Goal: Information Seeking & Learning: Learn about a topic

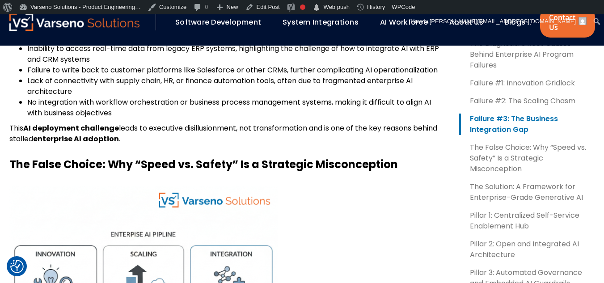
scroll to position [1032, 0]
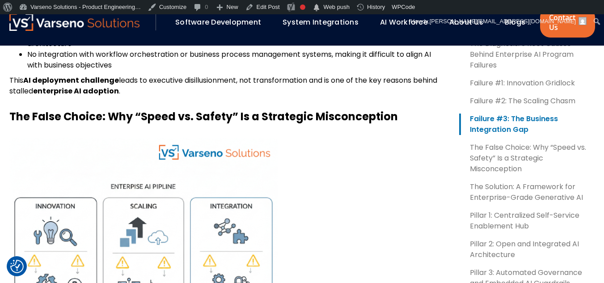
scroll to position [1073, 0]
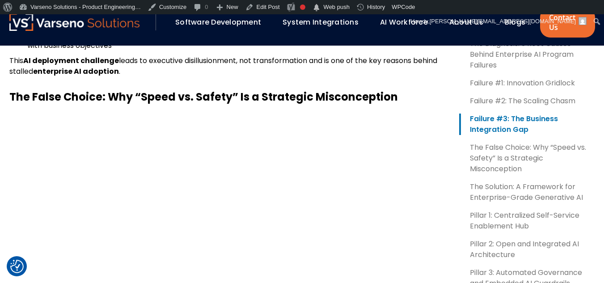
scroll to position [1073, 0]
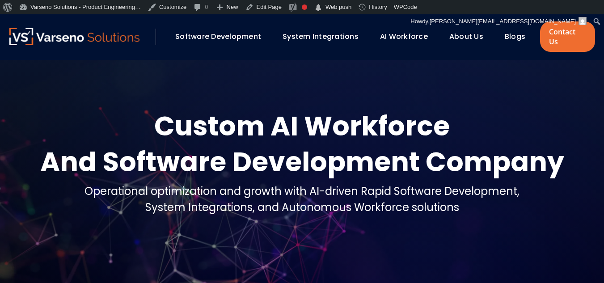
click at [513, 32] on link "Blogs" at bounding box center [515, 36] width 21 height 10
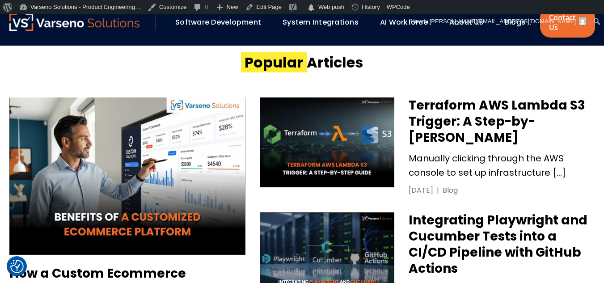
scroll to position [537, 0]
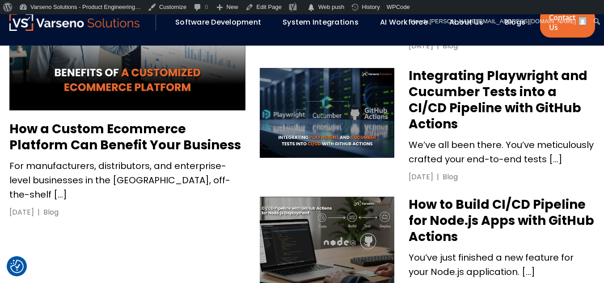
click at [429, 97] on h3 "Integrating Playwright and Cucumber Tests into a CI/CD Pipeline with GitHub Act…" at bounding box center [502, 100] width 186 height 64
click at [283, 97] on img at bounding box center [327, 113] width 135 height 90
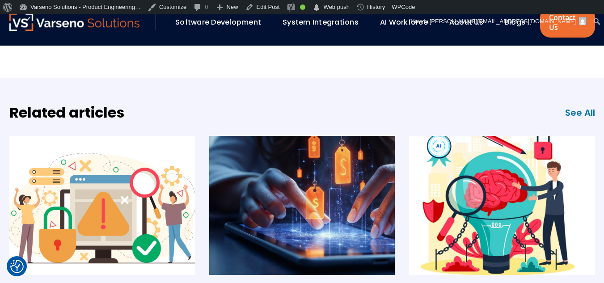
scroll to position [2101, 0]
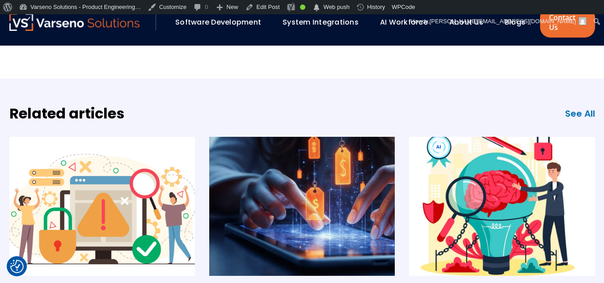
click at [95, 193] on img at bounding box center [102, 206] width 186 height 139
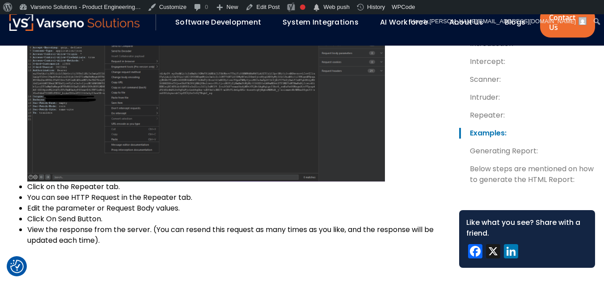
scroll to position [3979, 0]
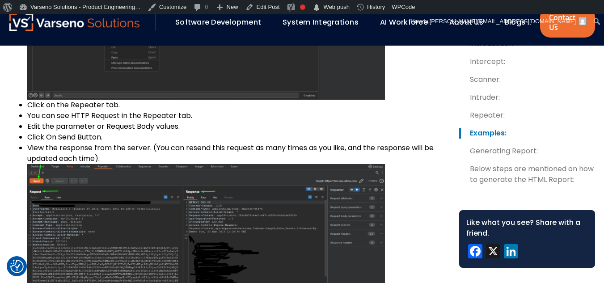
click at [65, 19] on img at bounding box center [74, 21] width 131 height 17
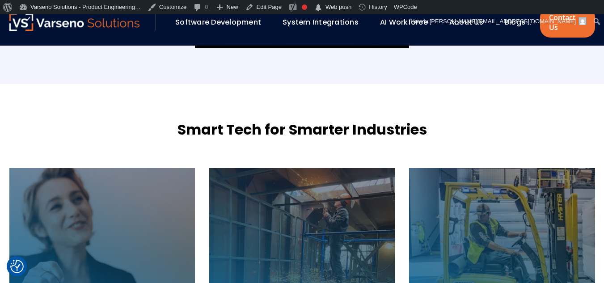
scroll to position [1151, 0]
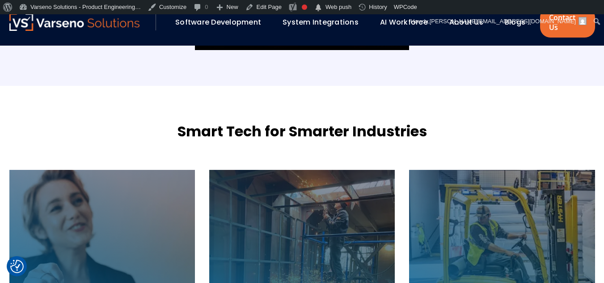
click at [233, 18] on link "Software Development" at bounding box center [218, 22] width 86 height 10
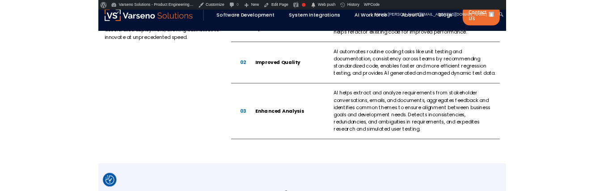
scroll to position [644, 0]
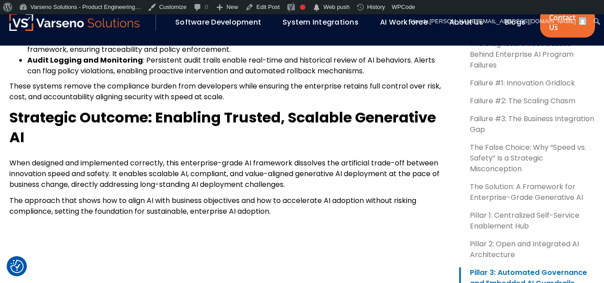
scroll to position [2370, 0]
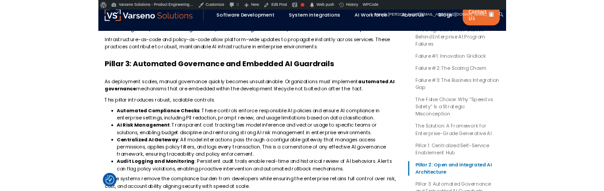
scroll to position [2236, 0]
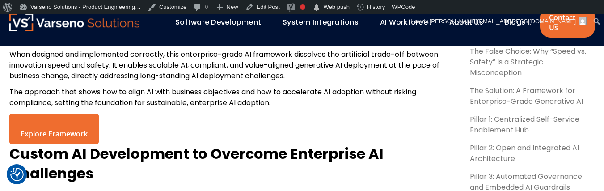
scroll to position [2236, 0]
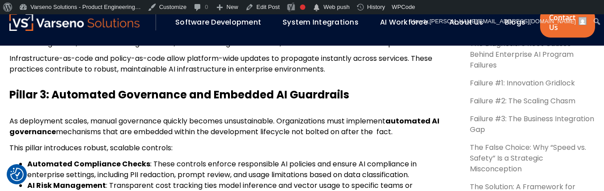
scroll to position [2236, 0]
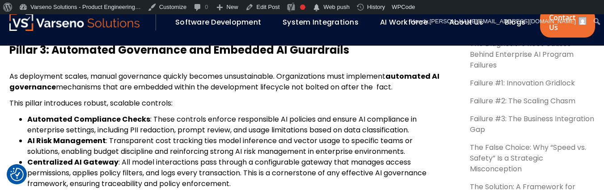
scroll to position [2236, 0]
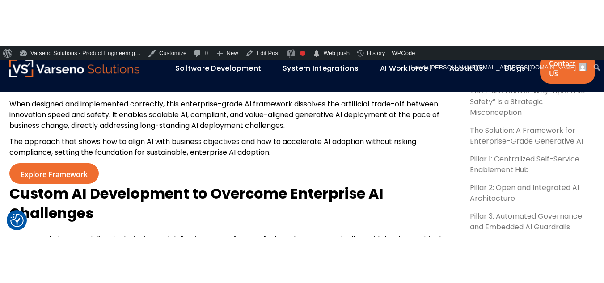
scroll to position [2236, 0]
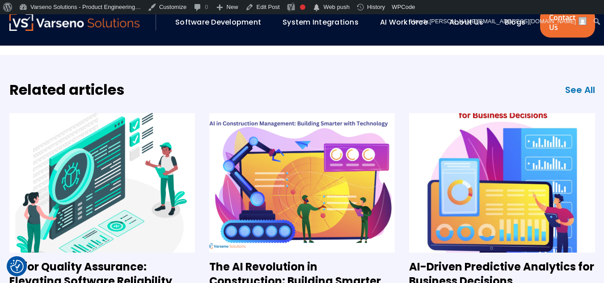
scroll to position [2459, 0]
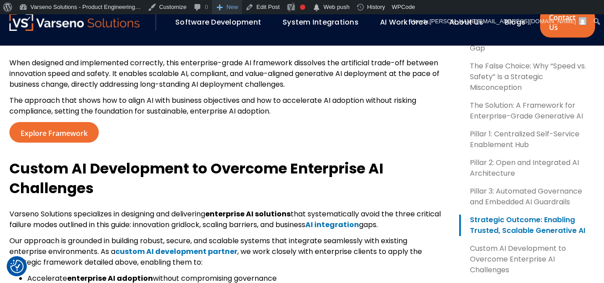
scroll to position [2236, 0]
